Goal: Information Seeking & Learning: Learn about a topic

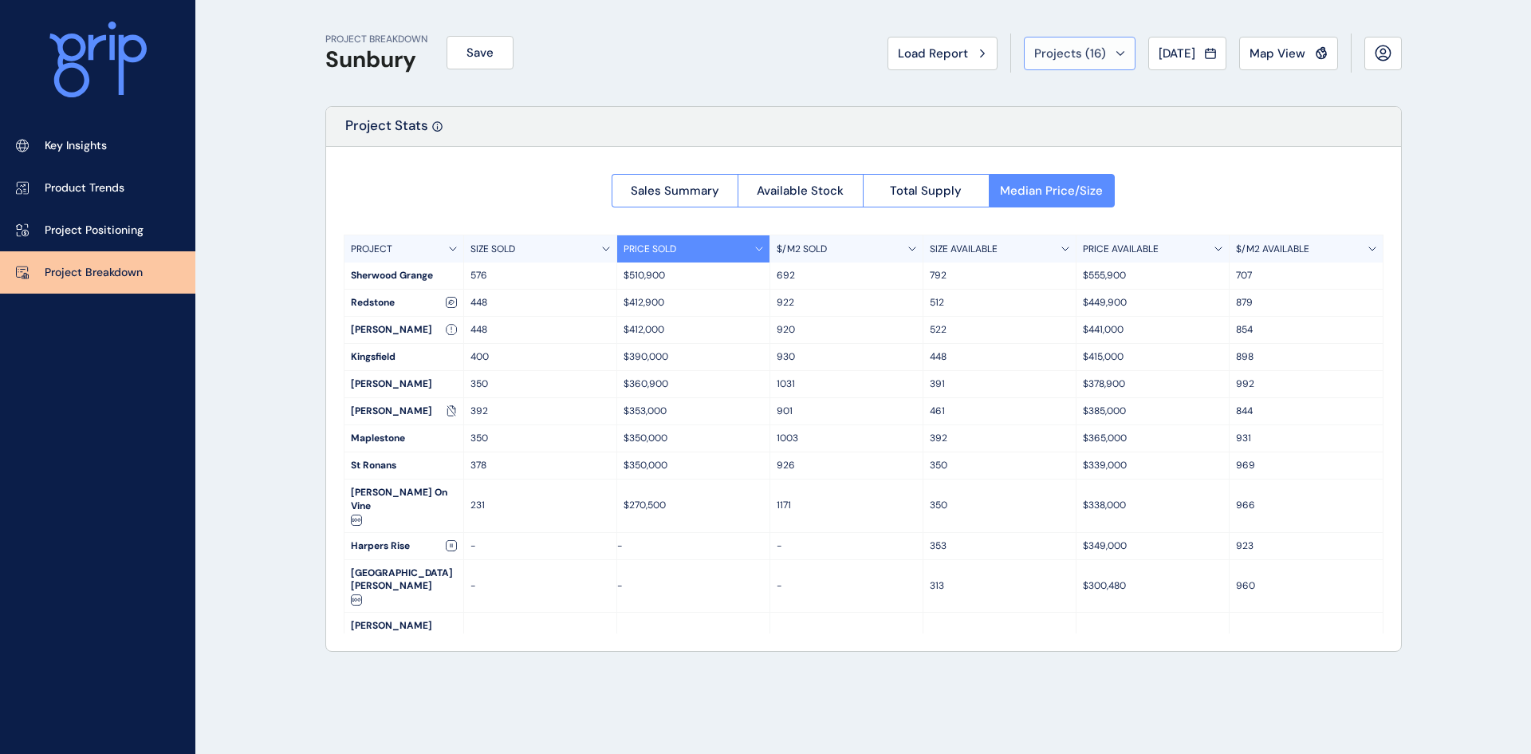
click at [1079, 47] on span "Projects ( 16 )" at bounding box center [1070, 53] width 72 height 16
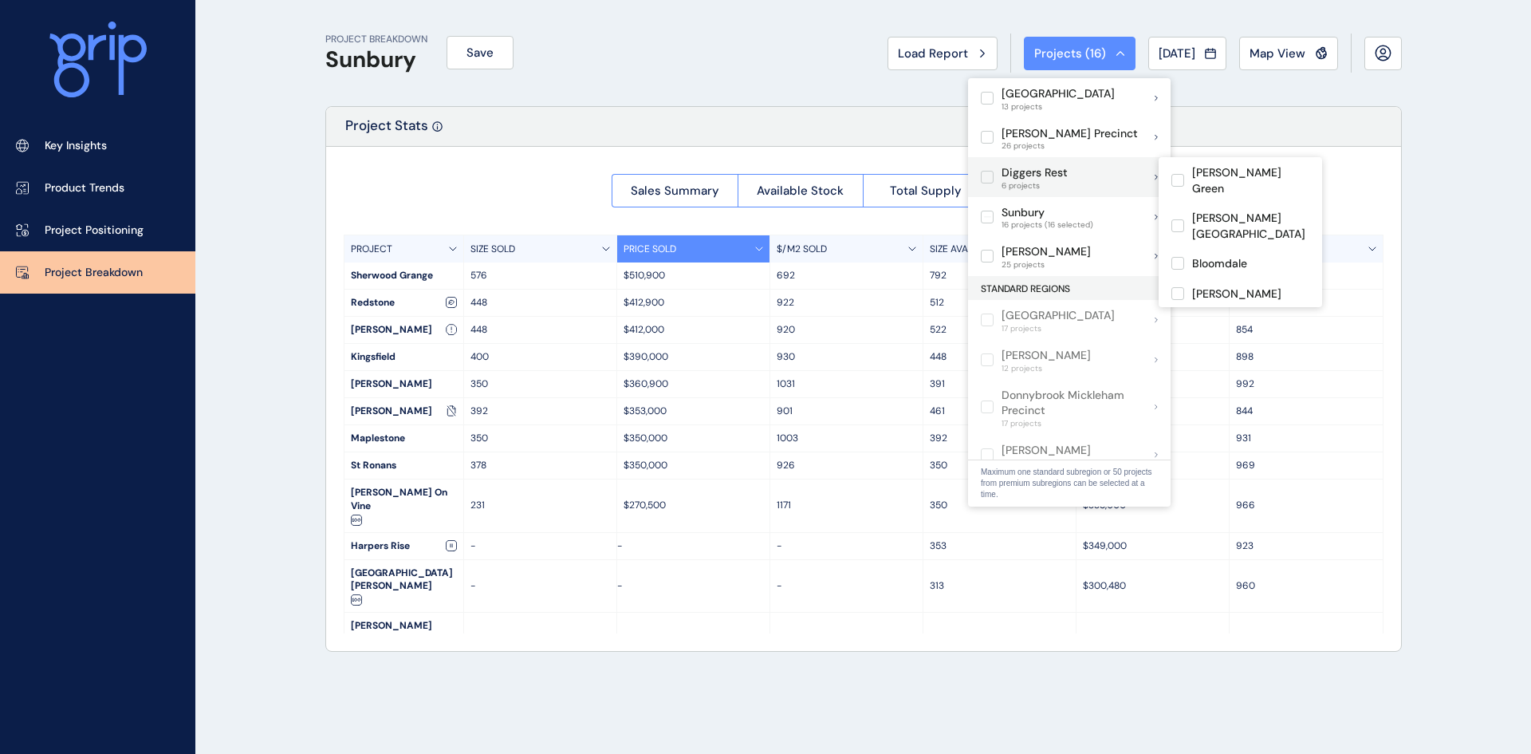
click at [1027, 175] on p "Diggers Rest" at bounding box center [1035, 173] width 66 height 16
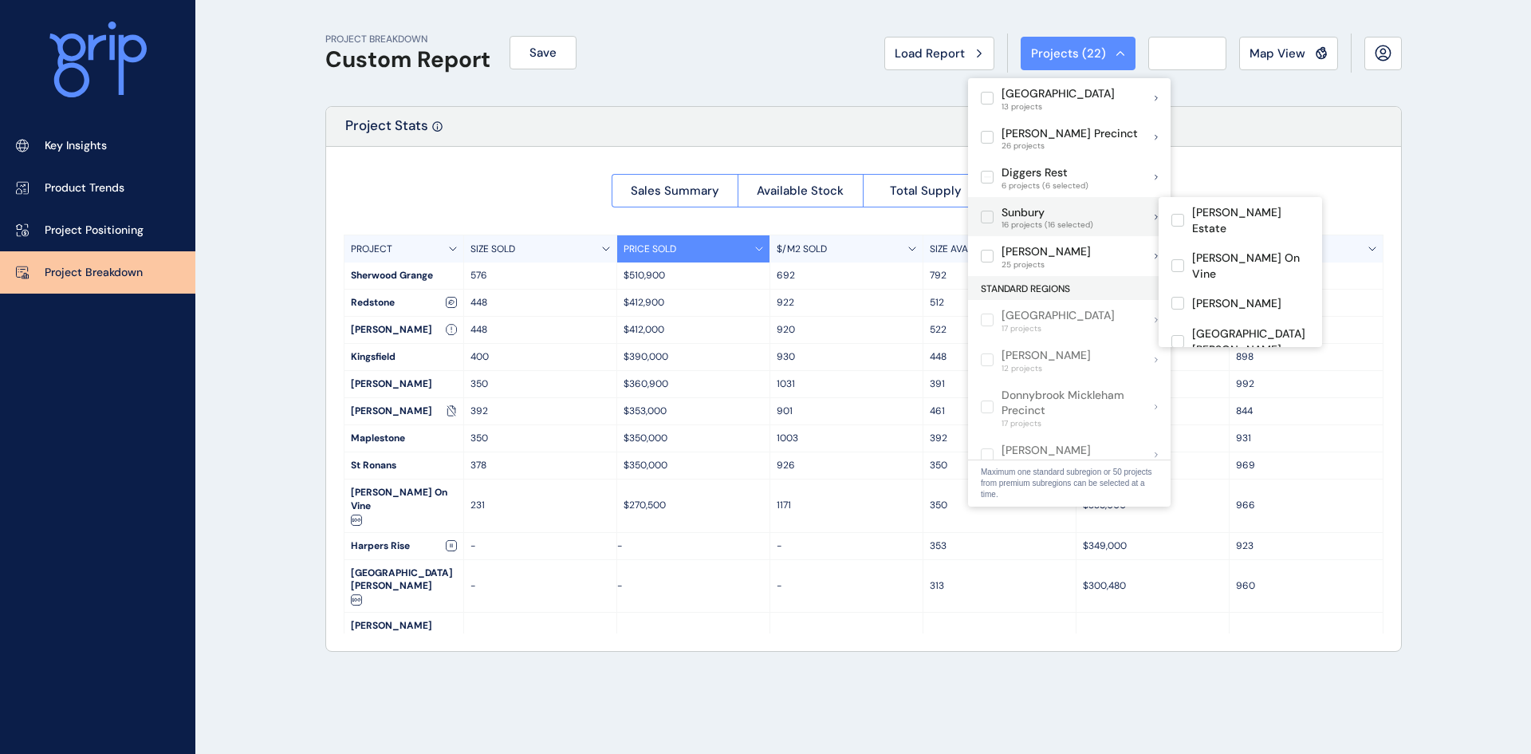
click at [991, 213] on label at bounding box center [987, 217] width 13 height 13
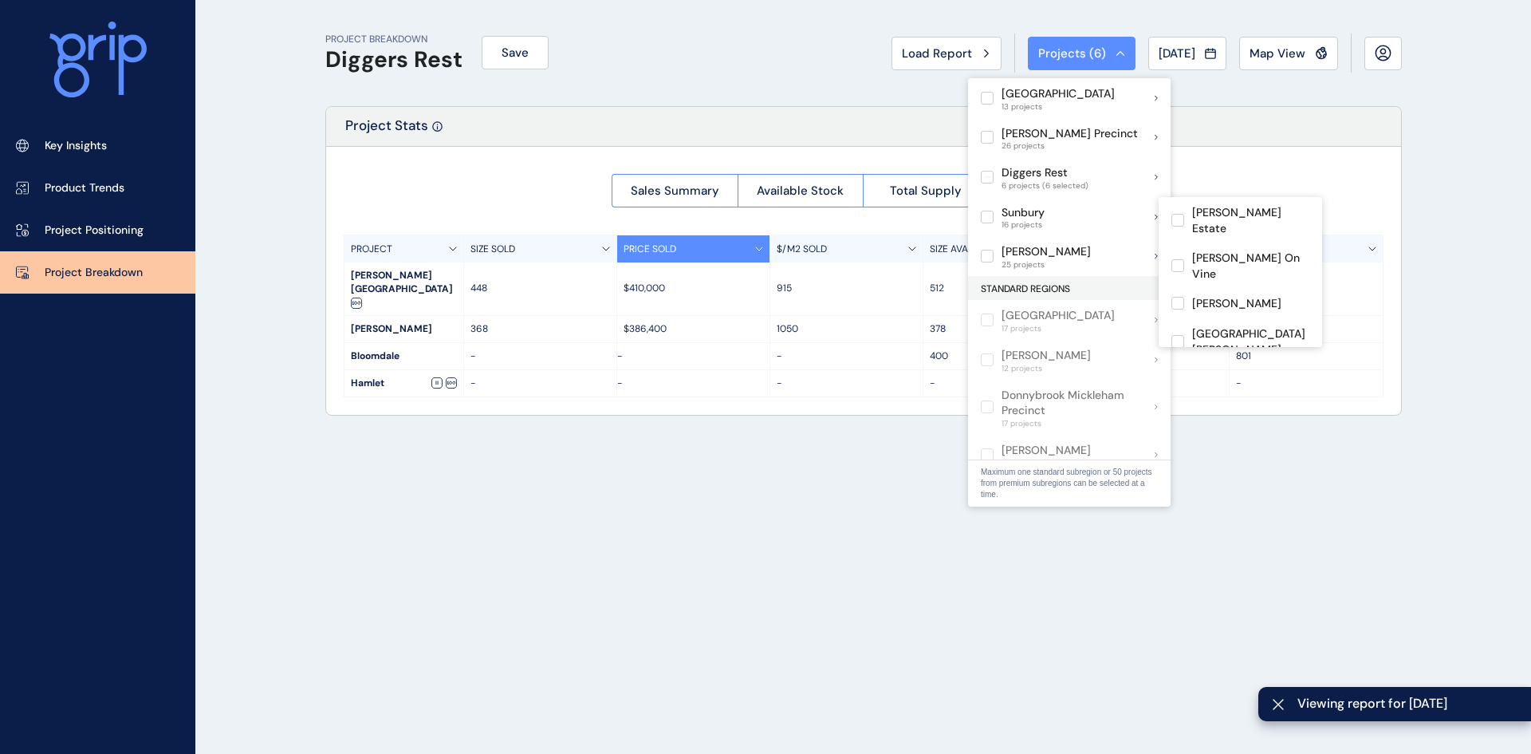
click at [874, 109] on div "Project Stats" at bounding box center [863, 127] width 1075 height 40
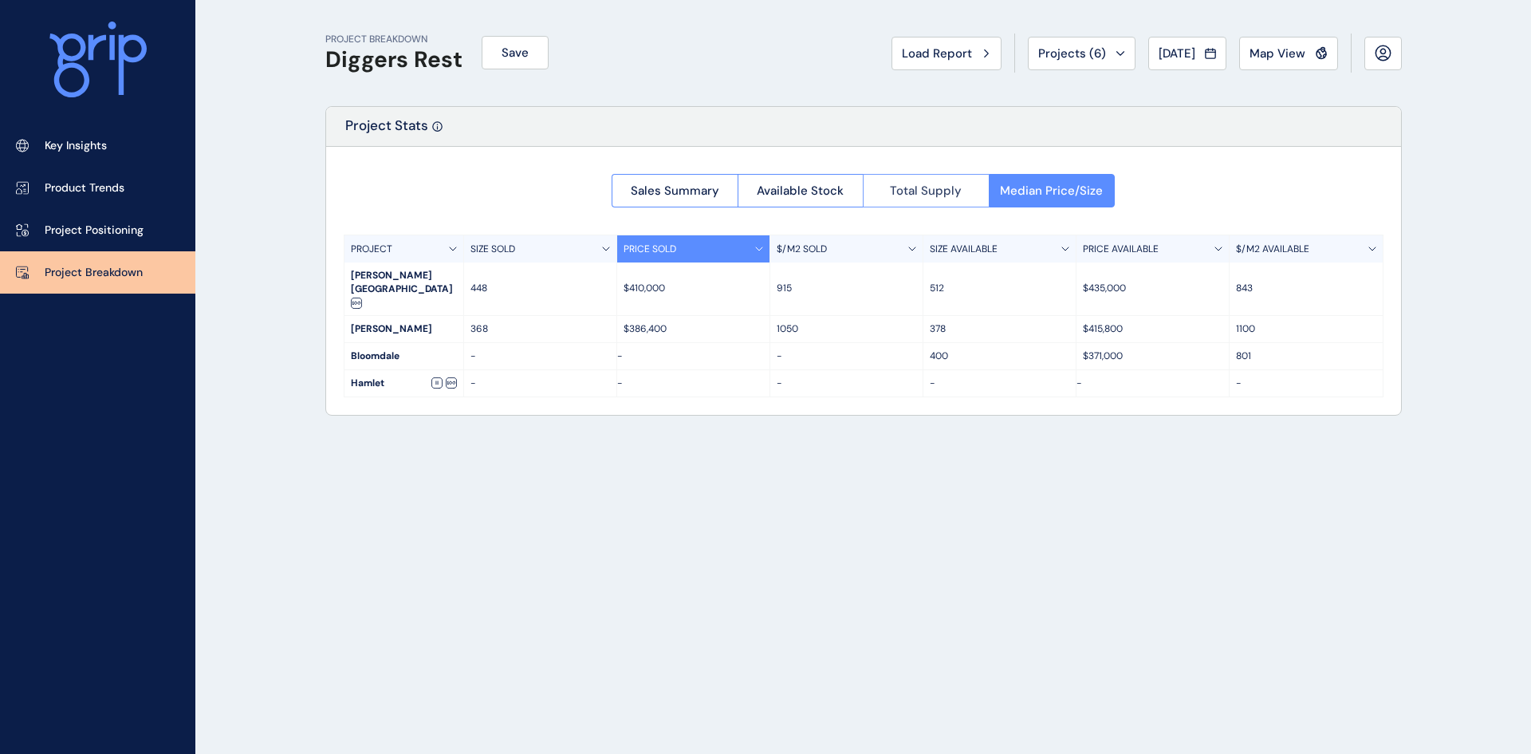
click at [924, 188] on span "Total Supply" at bounding box center [926, 191] width 72 height 16
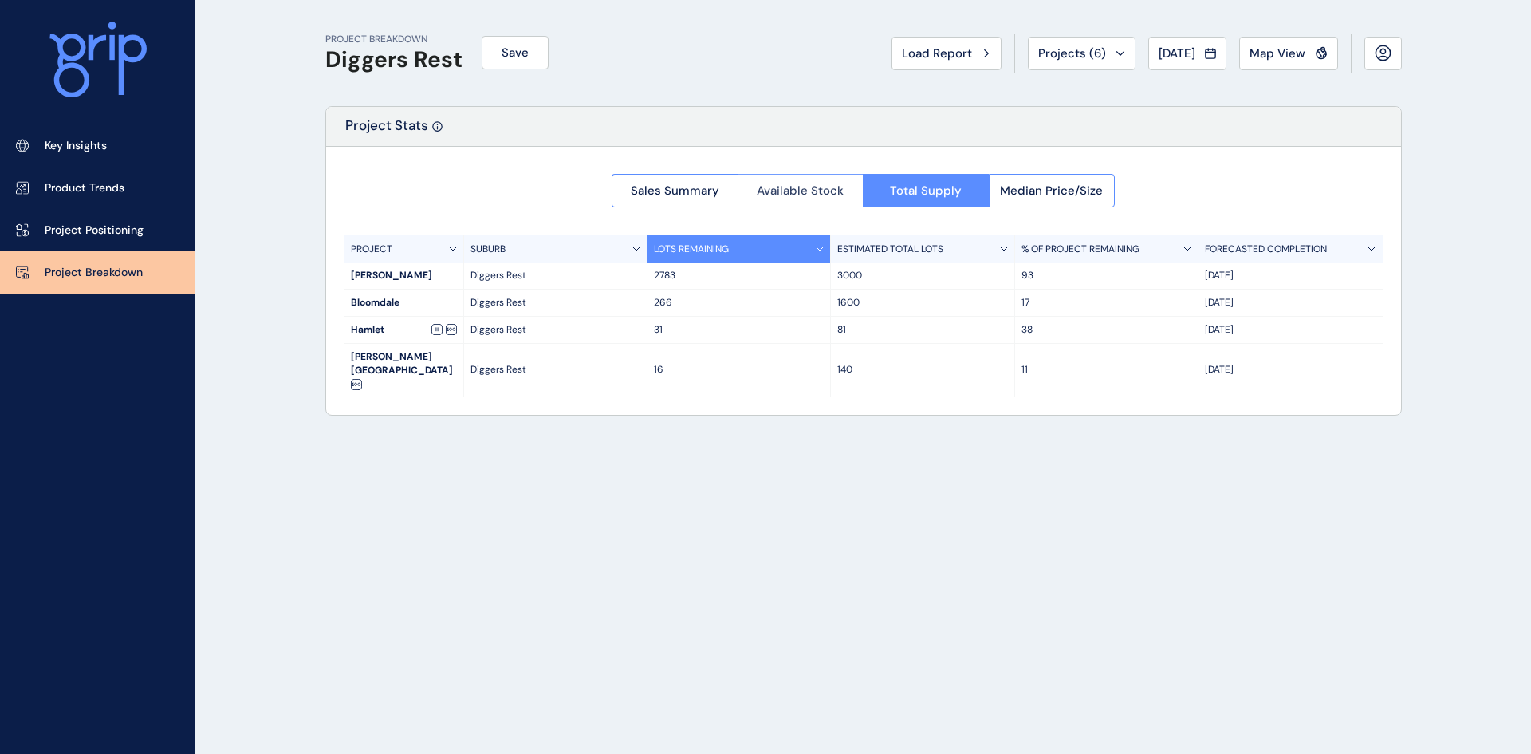
click at [792, 187] on span "Available Stock" at bounding box center [800, 191] width 87 height 16
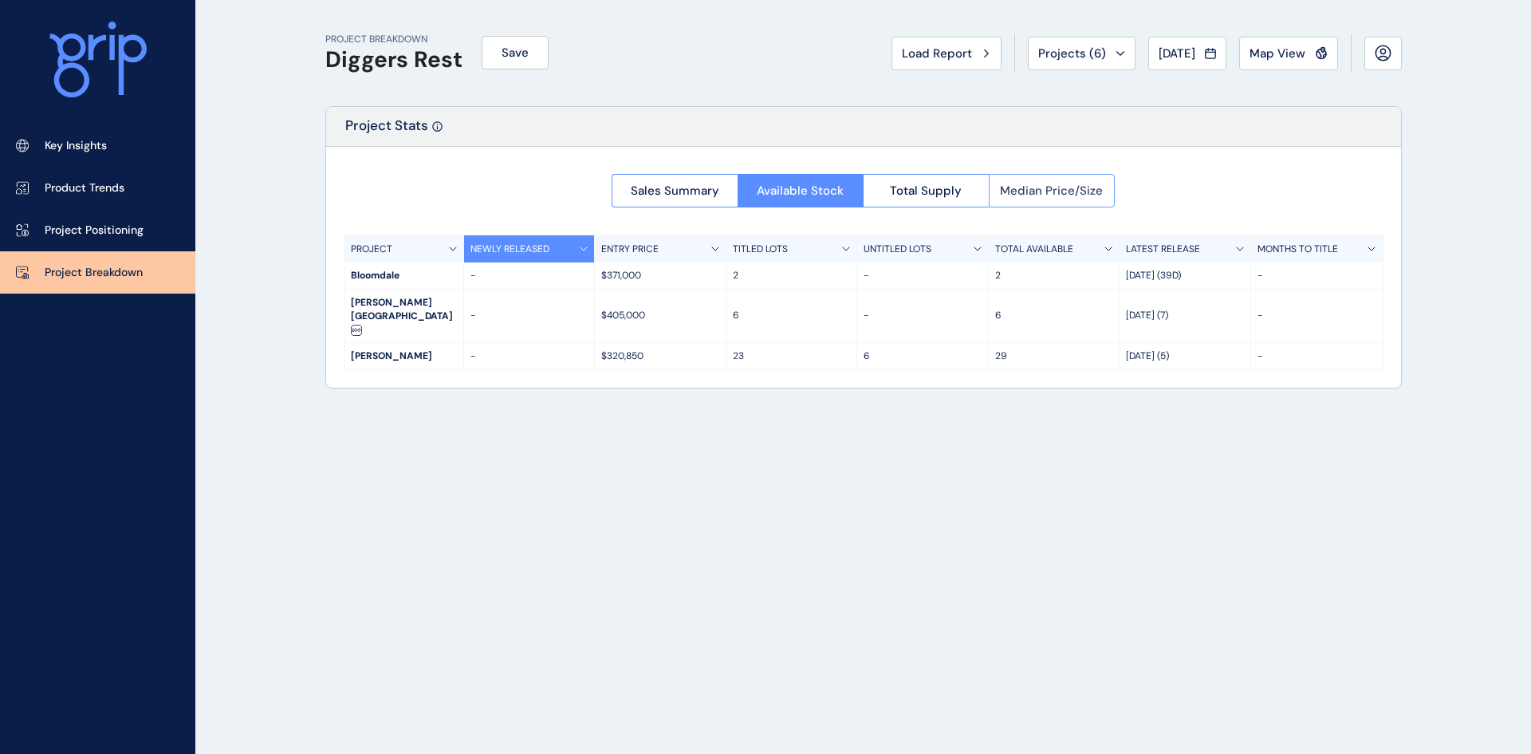
click at [1046, 188] on span "Median Price/Size" at bounding box center [1051, 191] width 103 height 16
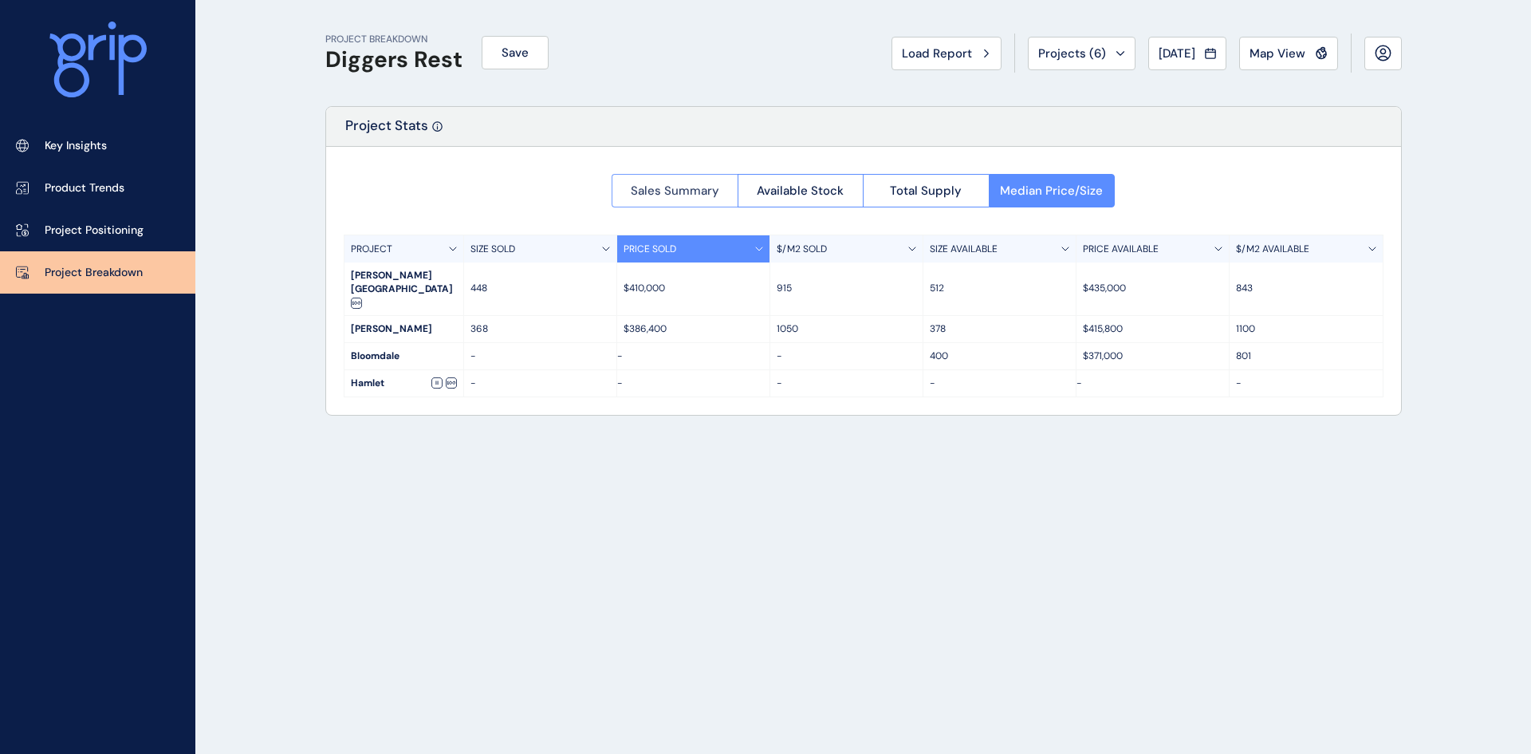
click at [682, 193] on span "Sales Summary" at bounding box center [675, 191] width 89 height 16
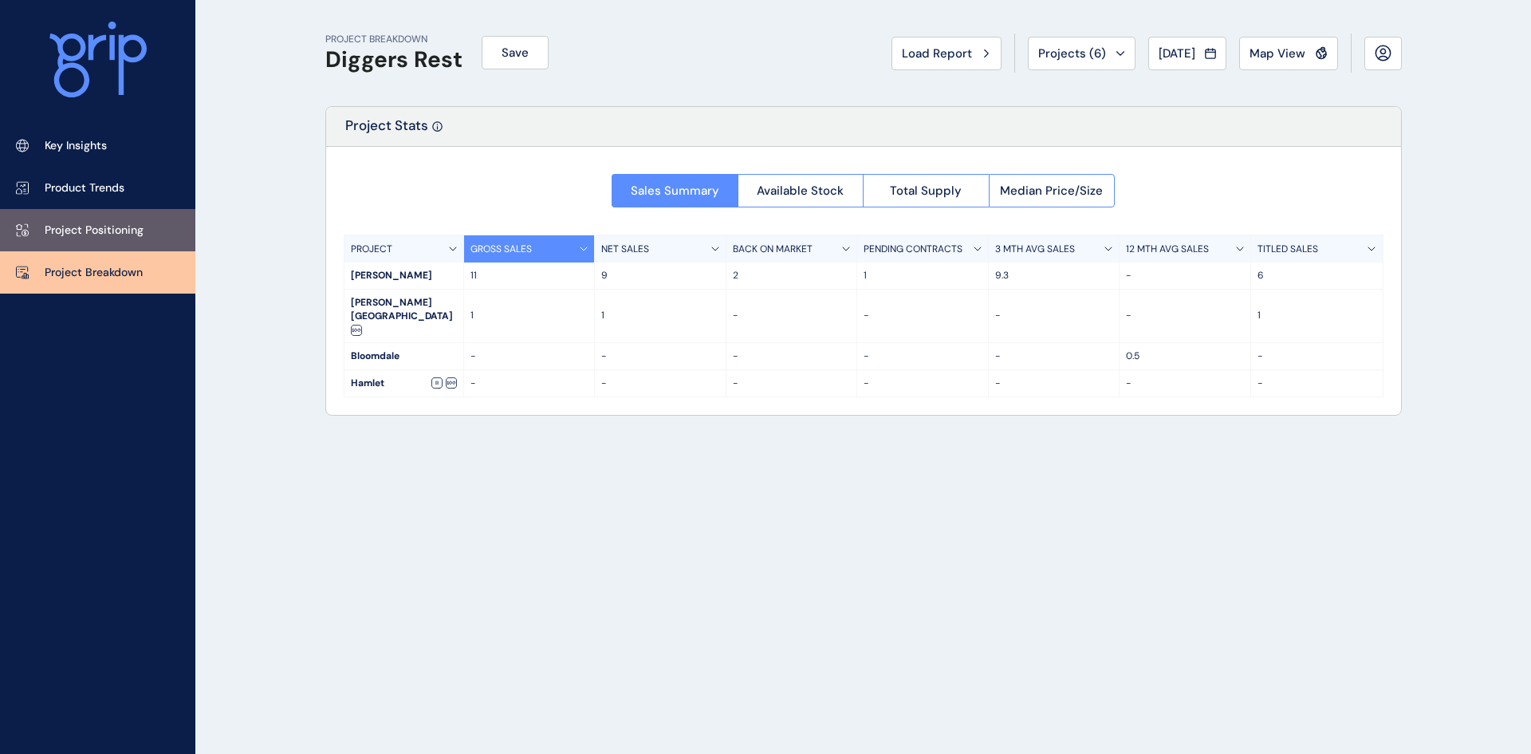
click at [109, 231] on p "Project Positioning" at bounding box center [94, 231] width 99 height 16
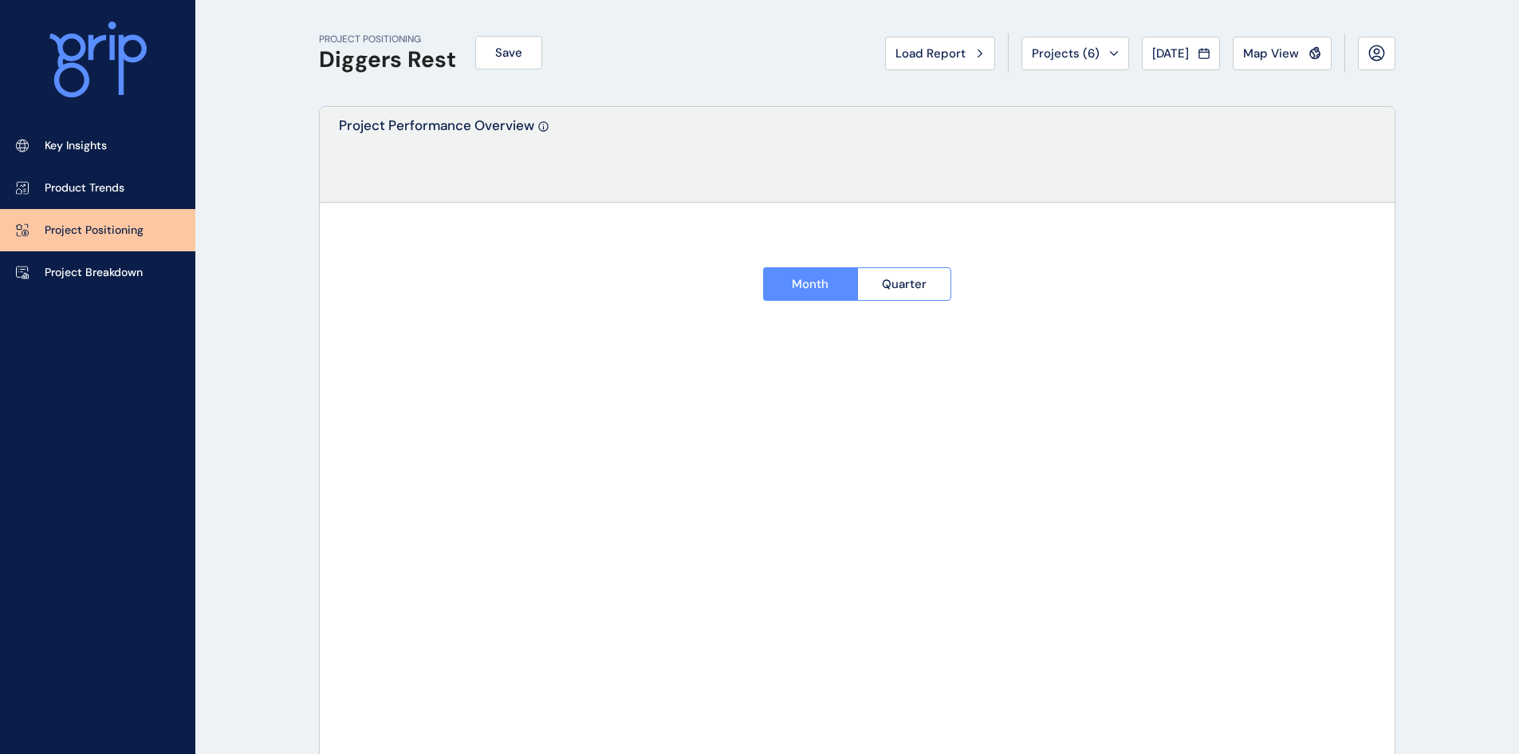
type input "**********"
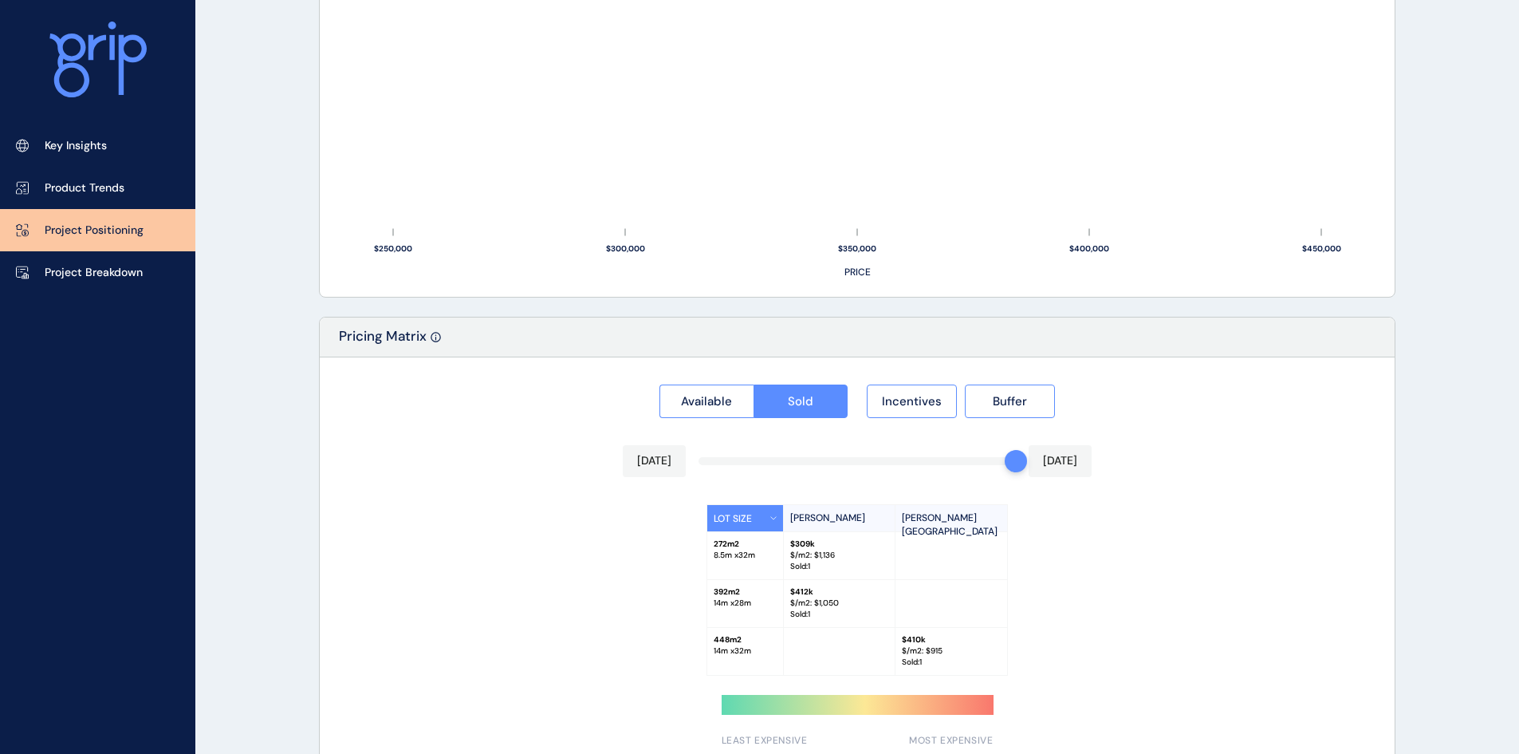
scroll to position [1228, 0]
